Goal: Complete application form: Complete application form

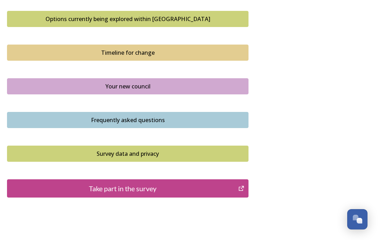
scroll to position [479, 0]
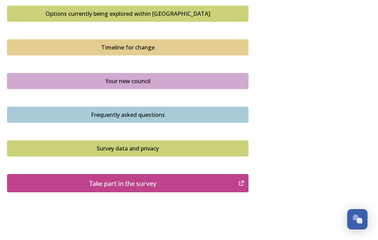
click at [115, 186] on div "Take part in the survey" at bounding box center [123, 183] width 224 height 11
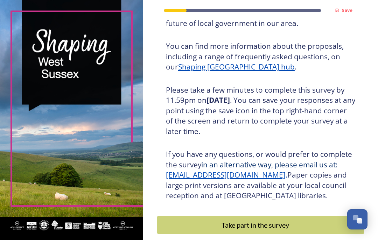
scroll to position [83, 0]
click at [261, 220] on div "Take part in the survey" at bounding box center [255, 225] width 189 height 11
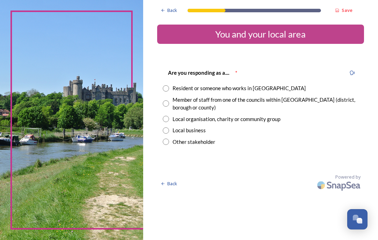
click at [173, 83] on div "Are you responding as a.... * Resident or someone who works in [GEOGRAPHIC_DATA…" at bounding box center [260, 106] width 207 height 91
click at [169, 87] on input "radio" at bounding box center [166, 88] width 6 height 6
radio input "true"
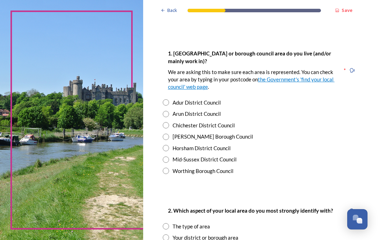
scroll to position [128, 0]
click at [170, 145] on div "1. Which district or borough council area do you live (and/or mainly work in)? …" at bounding box center [260, 111] width 207 height 139
click at [169, 147] on input "radio" at bounding box center [166, 148] width 6 height 6
radio input "true"
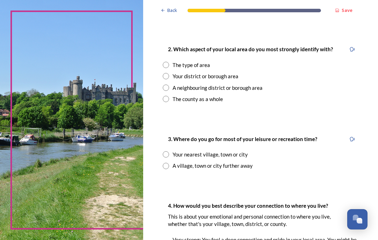
scroll to position [290, 0]
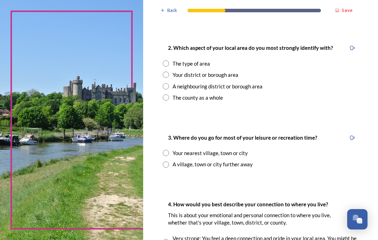
click at [169, 71] on input "radio" at bounding box center [166, 74] width 6 height 6
radio input "true"
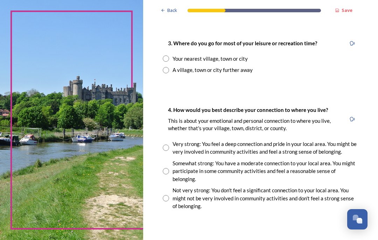
scroll to position [385, 0]
click at [169, 55] on input "radio" at bounding box center [166, 58] width 6 height 6
radio input "true"
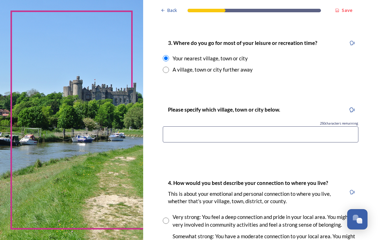
click at [177, 126] on input at bounding box center [261, 134] width 196 height 16
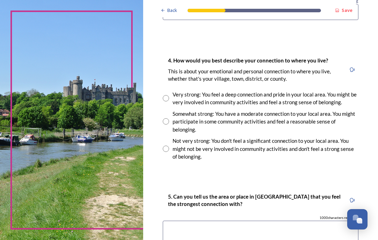
scroll to position [508, 0]
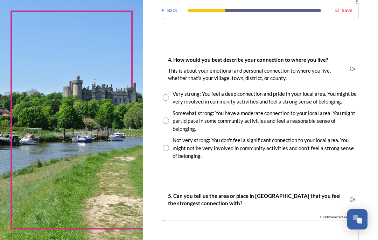
type input "Billingshurst"
click at [169, 117] on input "radio" at bounding box center [166, 120] width 6 height 6
radio input "true"
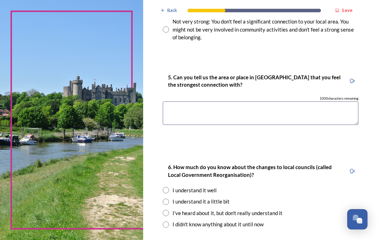
scroll to position [627, 0]
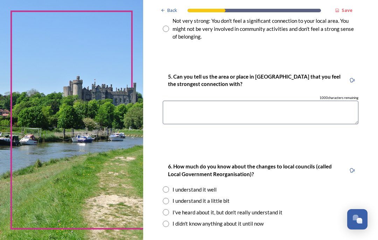
click at [182, 101] on textarea at bounding box center [261, 112] width 196 height 23
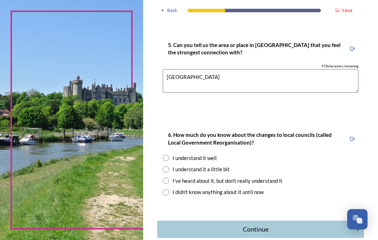
scroll to position [658, 0]
type textarea "Billingshurst village"
click at [169, 166] on input "radio" at bounding box center [166, 169] width 6 height 6
radio input "true"
click at [260, 225] on div "Continue" at bounding box center [256, 229] width 190 height 9
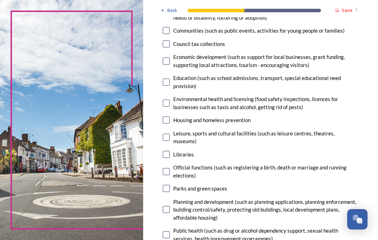
scroll to position [123, 0]
click at [170, 133] on input "checkbox" at bounding box center [166, 136] width 7 height 7
checkbox input "true"
click at [170, 185] on input "checkbox" at bounding box center [166, 188] width 7 height 7
checkbox input "true"
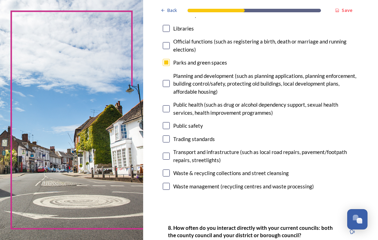
scroll to position [249, 0]
click at [170, 122] on input "checkbox" at bounding box center [166, 125] width 7 height 7
checkbox input "true"
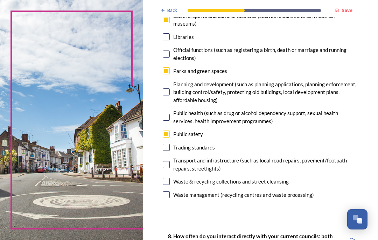
scroll to position [241, 0]
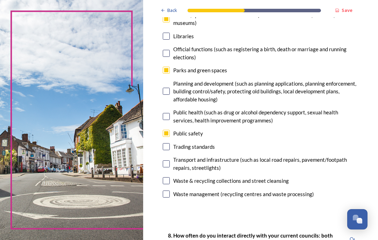
click at [170, 88] on input "checkbox" at bounding box center [166, 91] width 7 height 7
checkbox input "true"
click at [170, 160] on input "checkbox" at bounding box center [166, 163] width 7 height 7
checkbox input "true"
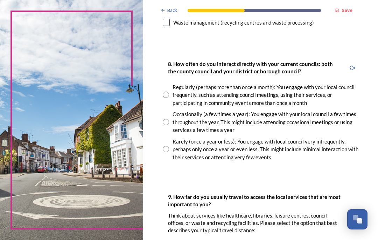
scroll to position [413, 0]
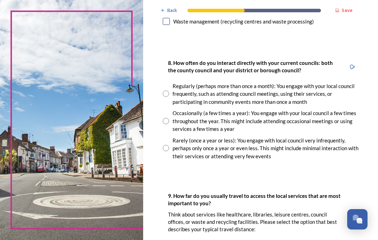
click at [173, 136] on div "Rarely (once a year or less): You engage with local council very infrequently, …" at bounding box center [261, 148] width 196 height 24
radio input "true"
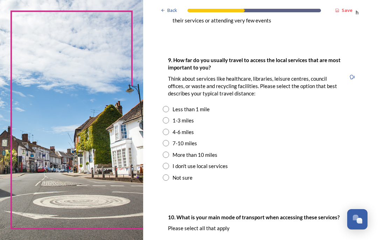
scroll to position [549, 0]
click at [143, 32] on img at bounding box center [71, 120] width 143 height 240
click at [169, 106] on input "radio" at bounding box center [166, 109] width 6 height 6
radio input "true"
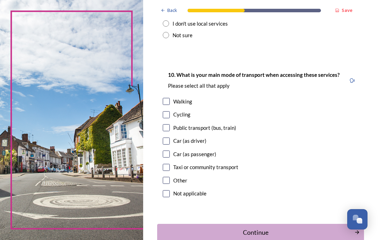
scroll to position [691, 0]
click at [170, 98] on input "checkbox" at bounding box center [166, 101] width 7 height 7
checkbox input "true"
click at [170, 137] on input "checkbox" at bounding box center [166, 140] width 7 height 7
checkbox input "true"
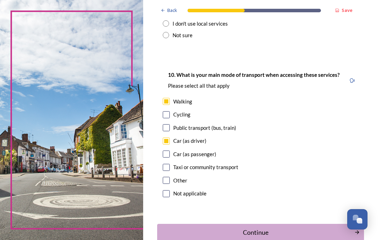
click at [256, 227] on div "Continue" at bounding box center [256, 231] width 190 height 9
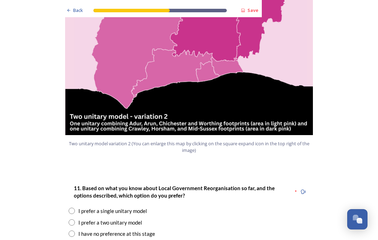
scroll to position [797, 0]
click at [73, 219] on input "radio" at bounding box center [72, 222] width 6 height 6
radio input "true"
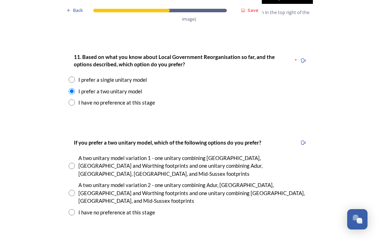
scroll to position [928, 0]
click at [70, 190] on input "radio" at bounding box center [72, 193] width 6 height 6
radio input "true"
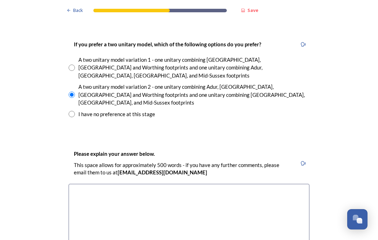
scroll to position [1026, 0]
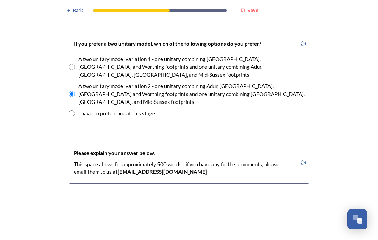
click at [86, 183] on textarea at bounding box center [189, 222] width 241 height 79
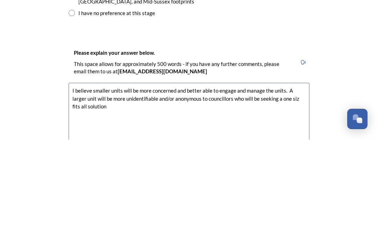
click at [300, 183] on textarea "I believe smaller units will be more concerned and better able to engage and ma…" at bounding box center [189, 222] width 241 height 79
click at [297, 183] on textarea "I believe smaller units will be more concerned and better able to engage and ma…" at bounding box center [189, 222] width 241 height 79
click at [109, 183] on textarea "I believe smaller units will be more concerned and better able to engage and ma…" at bounding box center [189, 222] width 241 height 79
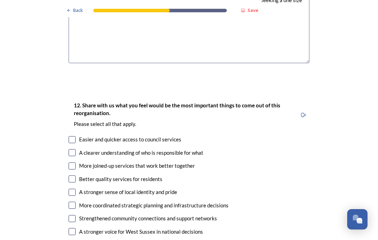
scroll to position [1227, 0]
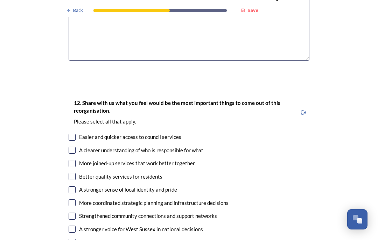
type textarea "I believe smaller units will be more concerned and better able to engage and ma…"
click at [74, 133] on input "checkbox" at bounding box center [72, 136] width 7 height 7
checkbox input "true"
click at [72, 146] on input "checkbox" at bounding box center [72, 149] width 7 height 7
checkbox input "true"
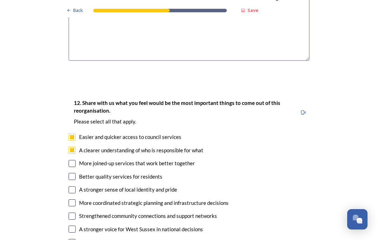
click at [74, 186] on input "checkbox" at bounding box center [72, 189] width 7 height 7
checkbox input "true"
click at [75, 225] on input "checkbox" at bounding box center [72, 228] width 7 height 7
checkbox input "true"
click at [75, 173] on input "checkbox" at bounding box center [72, 176] width 7 height 7
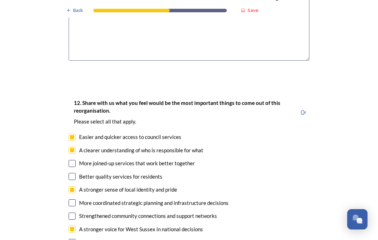
checkbox input "true"
click at [73, 212] on input "checkbox" at bounding box center [72, 215] width 7 height 7
checkbox input "true"
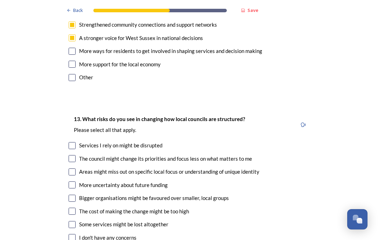
scroll to position [1419, 0]
click at [71, 154] on input "checkbox" at bounding box center [72, 157] width 7 height 7
checkbox input "true"
click at [71, 168] on input "checkbox" at bounding box center [72, 171] width 7 height 7
checkbox input "true"
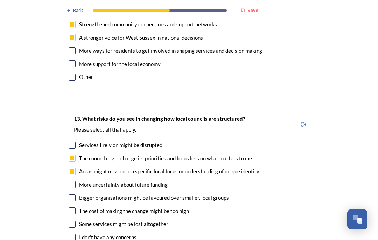
click at [73, 194] on input "checkbox" at bounding box center [72, 197] width 7 height 7
checkbox input "true"
click at [75, 220] on input "checkbox" at bounding box center [72, 223] width 7 height 7
checkbox input "true"
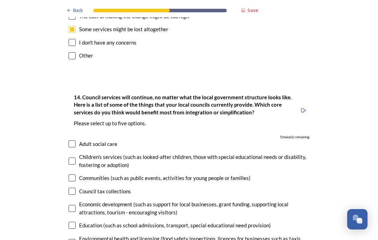
scroll to position [1614, 0]
click at [75, 187] on input "checkbox" at bounding box center [72, 190] width 7 height 7
checkbox input "true"
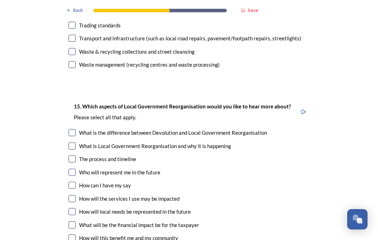
scroll to position [1968, 0]
click at [75, 195] on input "checkbox" at bounding box center [72, 198] width 7 height 7
checkbox input "true"
click at [75, 221] on input "checkbox" at bounding box center [72, 224] width 7 height 7
checkbox input "true"
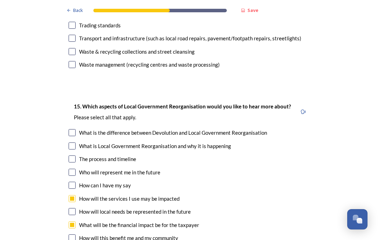
click at [73, 234] on input "checkbox" at bounding box center [72, 237] width 7 height 7
checkbox input "true"
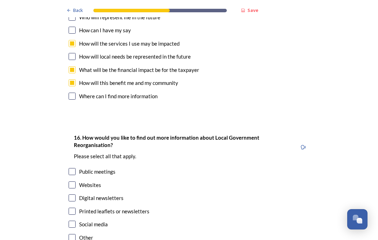
scroll to position [2123, 0]
click at [73, 168] on input "checkbox" at bounding box center [72, 171] width 7 height 7
checkbox input "true"
click at [71, 221] on input "checkbox" at bounding box center [72, 224] width 7 height 7
checkbox input "true"
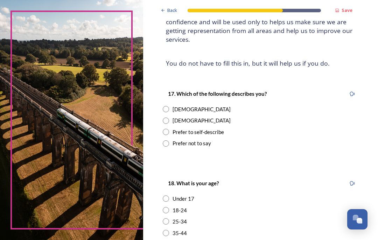
scroll to position [78, 0]
click at [169, 106] on input "radio" at bounding box center [166, 109] width 6 height 6
radio input "true"
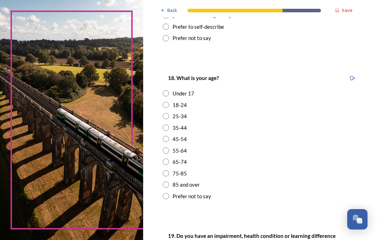
scroll to position [184, 0]
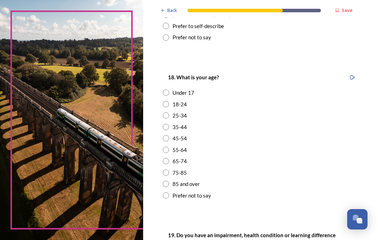
click at [169, 158] on input "radio" at bounding box center [166, 161] width 6 height 6
radio input "true"
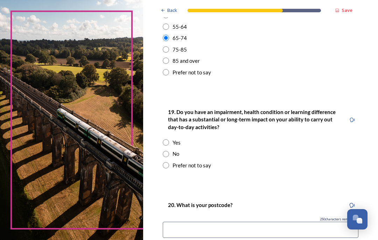
scroll to position [307, 0]
click at [169, 150] on input "radio" at bounding box center [166, 153] width 6 height 6
radio input "true"
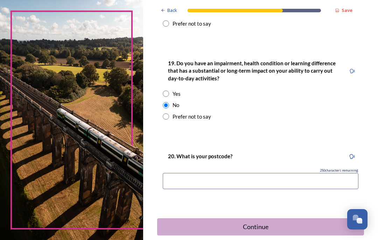
scroll to position [354, 0]
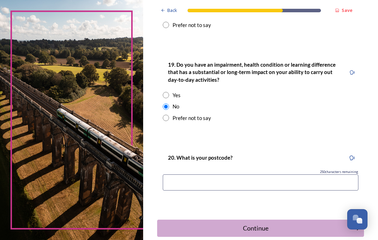
click at [180, 174] on input at bounding box center [261, 182] width 196 height 16
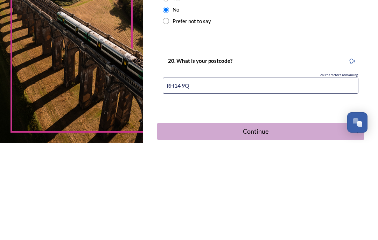
type input "RH14 9QU"
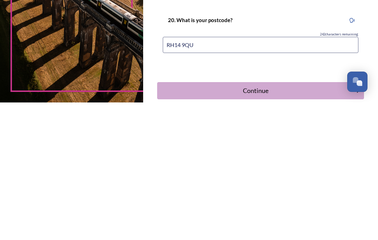
click at [257, 223] on div "Continue" at bounding box center [256, 227] width 190 height 9
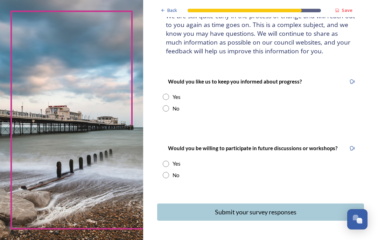
scroll to position [57, 0]
click at [169, 160] on input "radio" at bounding box center [166, 163] width 6 height 6
radio input "true"
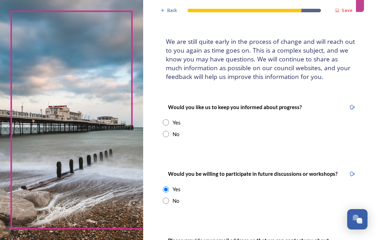
scroll to position [31, 0]
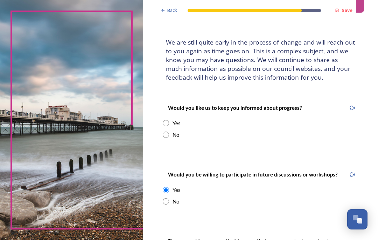
click at [169, 120] on input "radio" at bounding box center [166, 123] width 6 height 6
radio input "true"
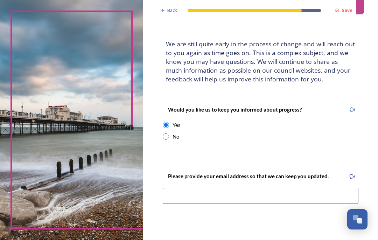
scroll to position [29, 0]
click at [169, 133] on input "radio" at bounding box center [166, 136] width 6 height 6
radio input "true"
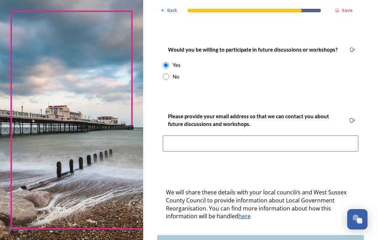
scroll to position [154, 0]
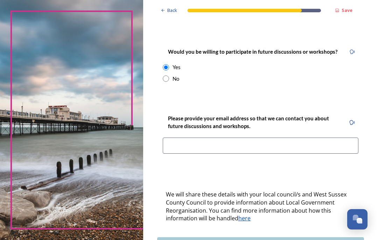
click at [178, 137] on input at bounding box center [261, 145] width 196 height 16
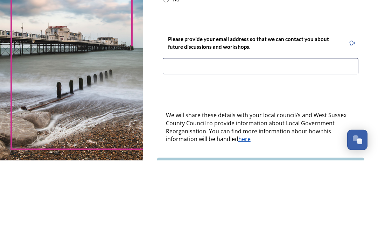
type input "suzannegooding13@gmail.com"
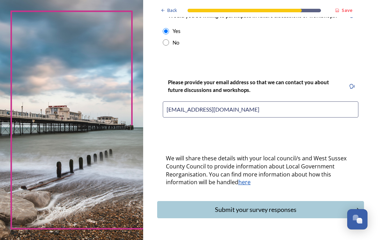
scroll to position [190, 0]
click at [254, 205] on div "Submit your survey responses" at bounding box center [256, 209] width 190 height 9
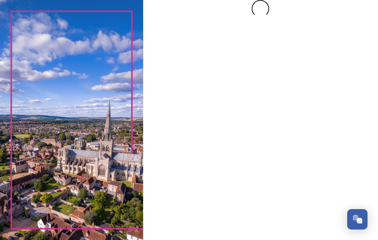
scroll to position [0, 0]
